Goal: Task Accomplishment & Management: Manage account settings

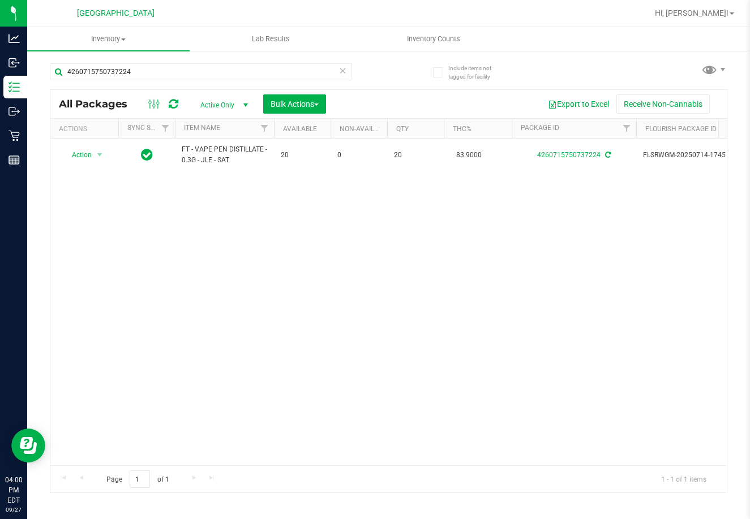
click at [254, 218] on div "Action Action Adjust qty Create package Edit attributes Global inventory Locate…" at bounding box center [388, 302] width 676 height 327
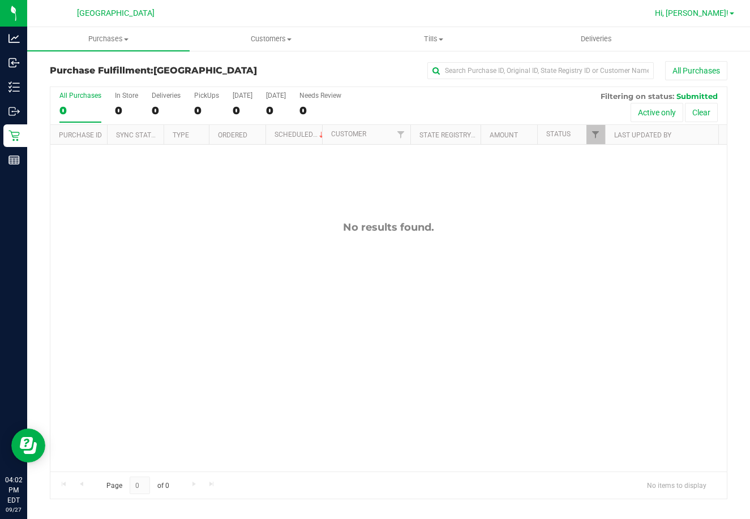
click at [711, 12] on span "Hi, [PERSON_NAME]!" at bounding box center [692, 12] width 74 height 9
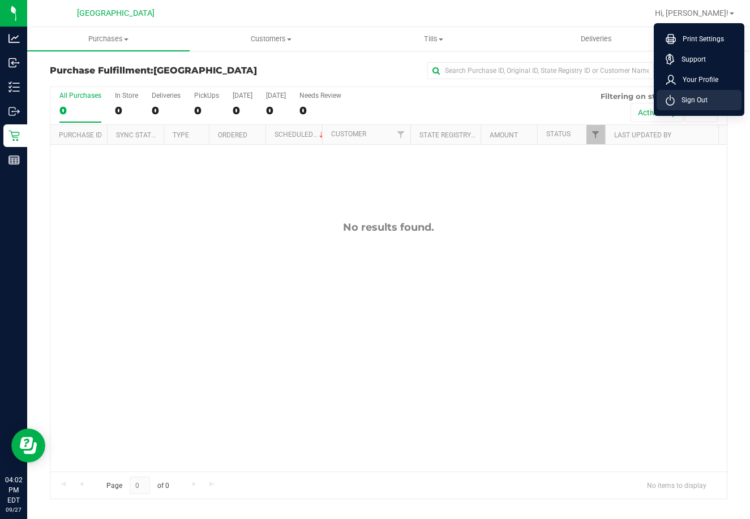
click at [681, 95] on span "Sign Out" at bounding box center [691, 99] width 33 height 11
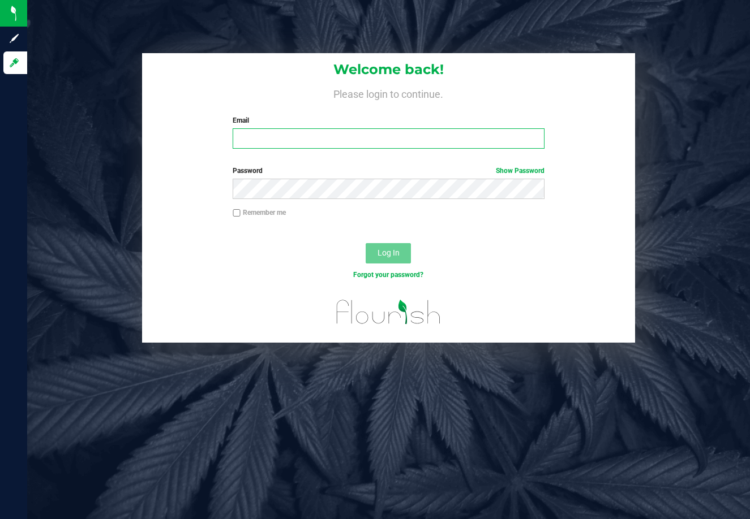
click at [346, 132] on input "Email" at bounding box center [389, 138] width 312 height 20
click at [287, 143] on input "Email" at bounding box center [389, 138] width 312 height 20
type input "[EMAIL_ADDRESS][DOMAIN_NAME]"
click at [299, 177] on div "Password Show Password" at bounding box center [388, 182] width 329 height 33
click at [313, 209] on div "Remember me" at bounding box center [388, 214] width 329 height 13
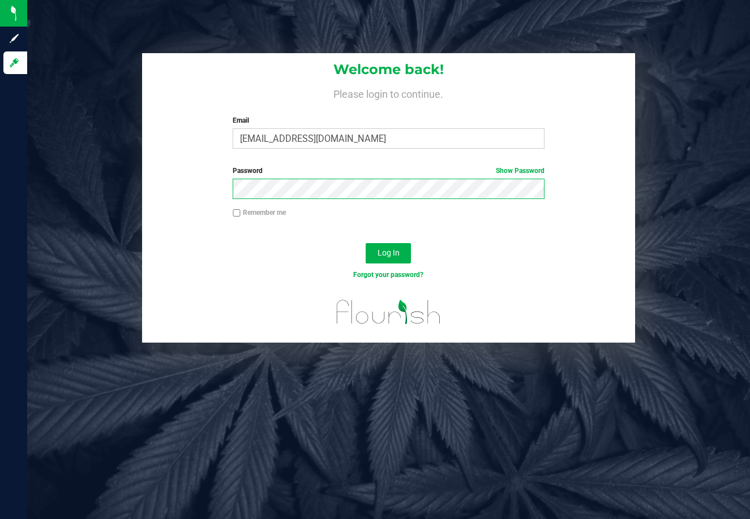
click at [366, 243] on button "Log In" at bounding box center [388, 253] width 45 height 20
